Goal: Task Accomplishment & Management: Use online tool/utility

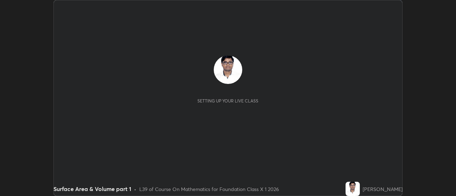
scroll to position [196, 456]
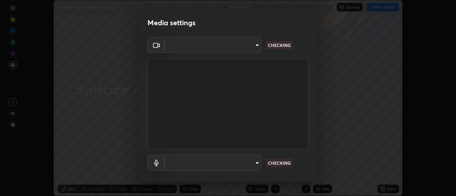
type input "4c72da43d9f8fe59a3f1c51c15ce5ef4700dc23536a29d5760a7834eb8cafeb2"
type input "default"
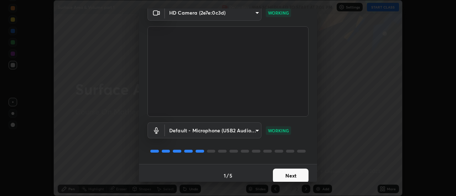
scroll to position [37, 0]
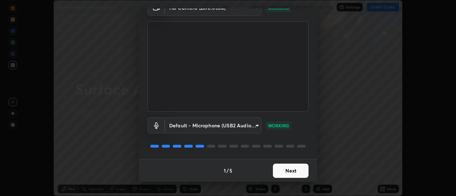
click at [284, 169] on button "Next" at bounding box center [291, 171] width 36 height 14
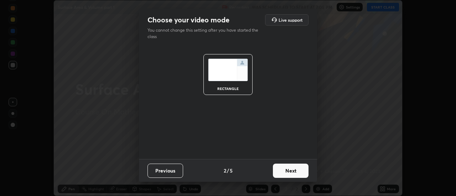
scroll to position [0, 0]
click at [284, 169] on button "Next" at bounding box center [291, 171] width 36 height 14
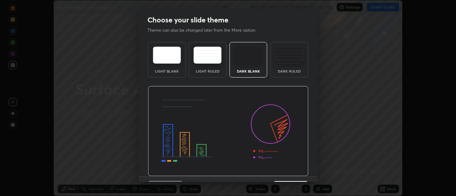
scroll to position [17, 0]
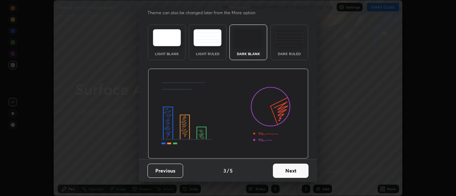
click at [282, 170] on button "Next" at bounding box center [291, 171] width 36 height 14
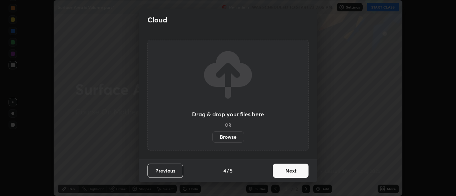
click at [282, 171] on button "Next" at bounding box center [291, 171] width 36 height 14
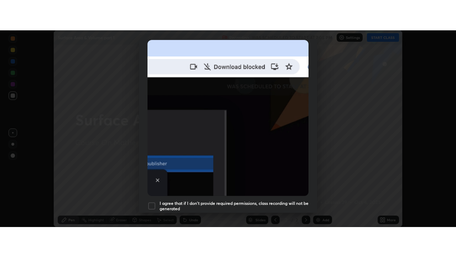
scroll to position [183, 0]
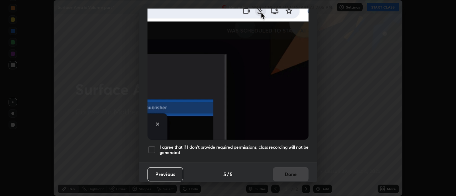
click at [212, 146] on h5 "I agree that if I don't provide required permissions, class recording will not …" at bounding box center [234, 150] width 149 height 11
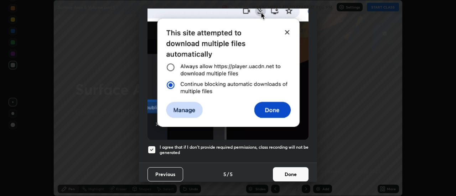
click at [291, 170] on button "Done" at bounding box center [291, 175] width 36 height 14
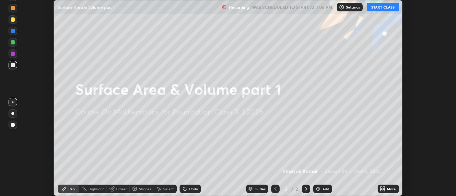
click at [382, 8] on button "START CLASS" at bounding box center [383, 7] width 32 height 9
click at [387, 190] on div "More" at bounding box center [391, 190] width 9 height 4
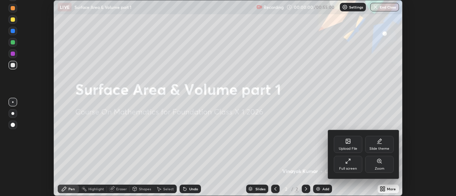
click at [350, 167] on div "Full screen" at bounding box center [348, 169] width 18 height 4
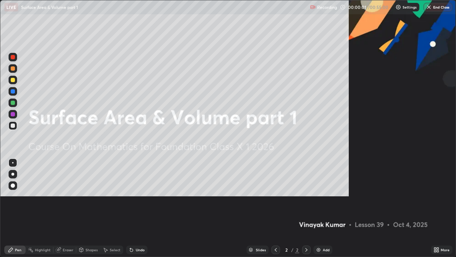
scroll to position [257, 456]
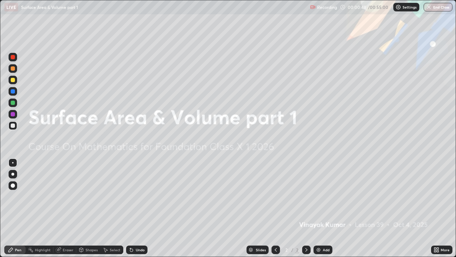
click at [320, 196] on img at bounding box center [319, 250] width 6 height 6
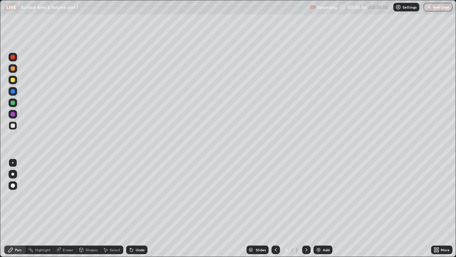
click at [137, 196] on div "Undo" at bounding box center [140, 250] width 9 height 4
click at [141, 196] on div "Undo" at bounding box center [140, 250] width 9 height 4
click at [136, 196] on div "Undo" at bounding box center [140, 250] width 9 height 4
click at [65, 196] on div "Eraser" at bounding box center [68, 250] width 11 height 4
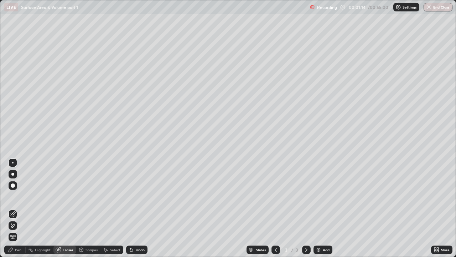
click at [14, 196] on icon at bounding box center [13, 226] width 4 height 4
click at [17, 196] on div "Pen" at bounding box center [18, 250] width 6 height 4
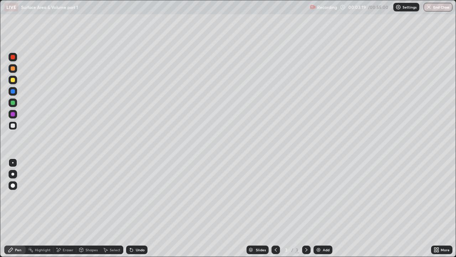
click at [316, 196] on img at bounding box center [319, 250] width 6 height 6
click at [324, 196] on div "Add" at bounding box center [326, 250] width 7 height 4
click at [132, 196] on icon at bounding box center [132, 250] width 6 height 6
click at [137, 196] on div "Undo" at bounding box center [140, 250] width 9 height 4
click at [139, 196] on div "Undo" at bounding box center [140, 250] width 9 height 4
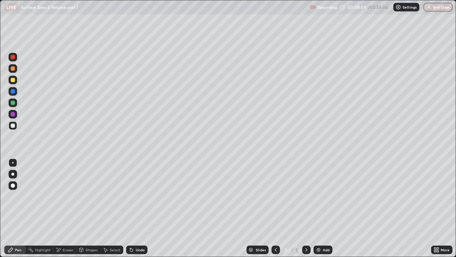
click at [320, 196] on img at bounding box center [319, 250] width 6 height 6
click at [327, 196] on div "Add" at bounding box center [326, 250] width 7 height 4
click at [96, 196] on div "Shapes" at bounding box center [92, 250] width 12 height 4
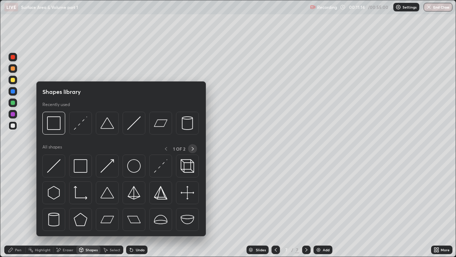
click at [192, 149] on icon at bounding box center [193, 149] width 6 height 6
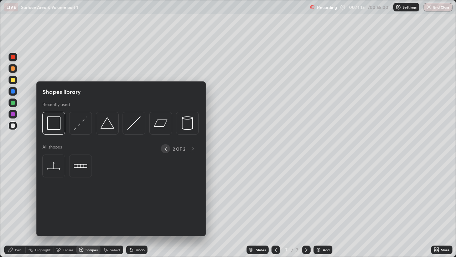
click at [165, 149] on icon at bounding box center [166, 149] width 6 height 6
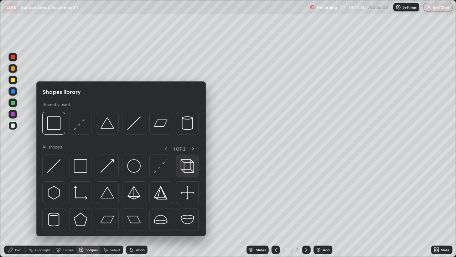
click at [186, 167] on img at bounding box center [188, 166] width 14 height 14
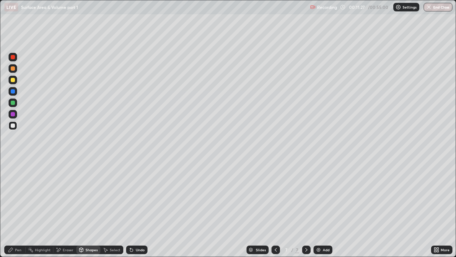
click at [136, 196] on div "Undo" at bounding box center [140, 250] width 9 height 4
click at [138, 196] on div "Undo" at bounding box center [140, 250] width 9 height 4
click at [137, 196] on div "Undo" at bounding box center [136, 249] width 21 height 9
click at [141, 196] on div "Undo" at bounding box center [140, 250] width 9 height 4
click at [134, 196] on div "Undo" at bounding box center [136, 249] width 21 height 9
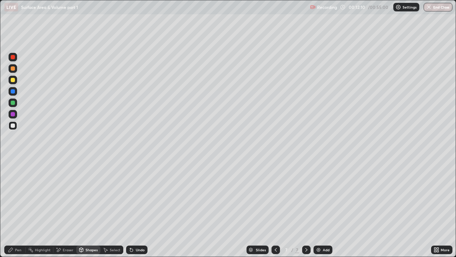
click at [17, 196] on div "Pen" at bounding box center [18, 250] width 6 height 4
click at [14, 114] on div at bounding box center [13, 114] width 4 height 4
click at [67, 196] on div "Eraser" at bounding box center [68, 250] width 11 height 4
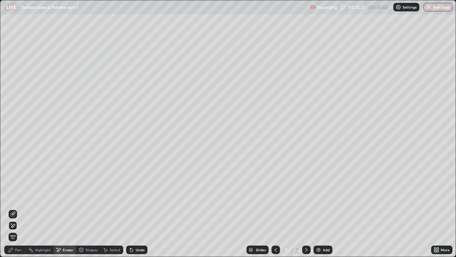
click at [16, 196] on div "Pen" at bounding box center [14, 249] width 21 height 9
